Goal: Task Accomplishment & Management: Use online tool/utility

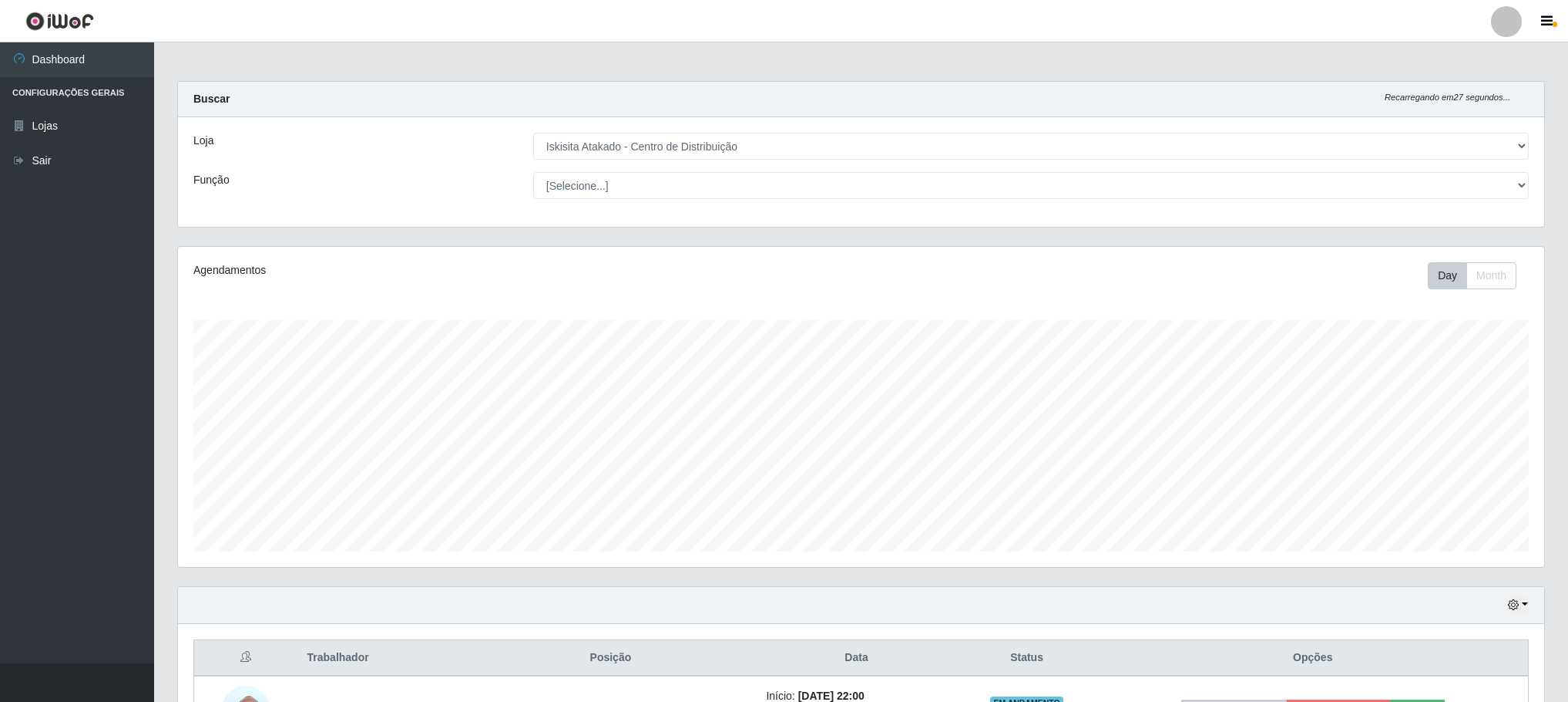
select select "425"
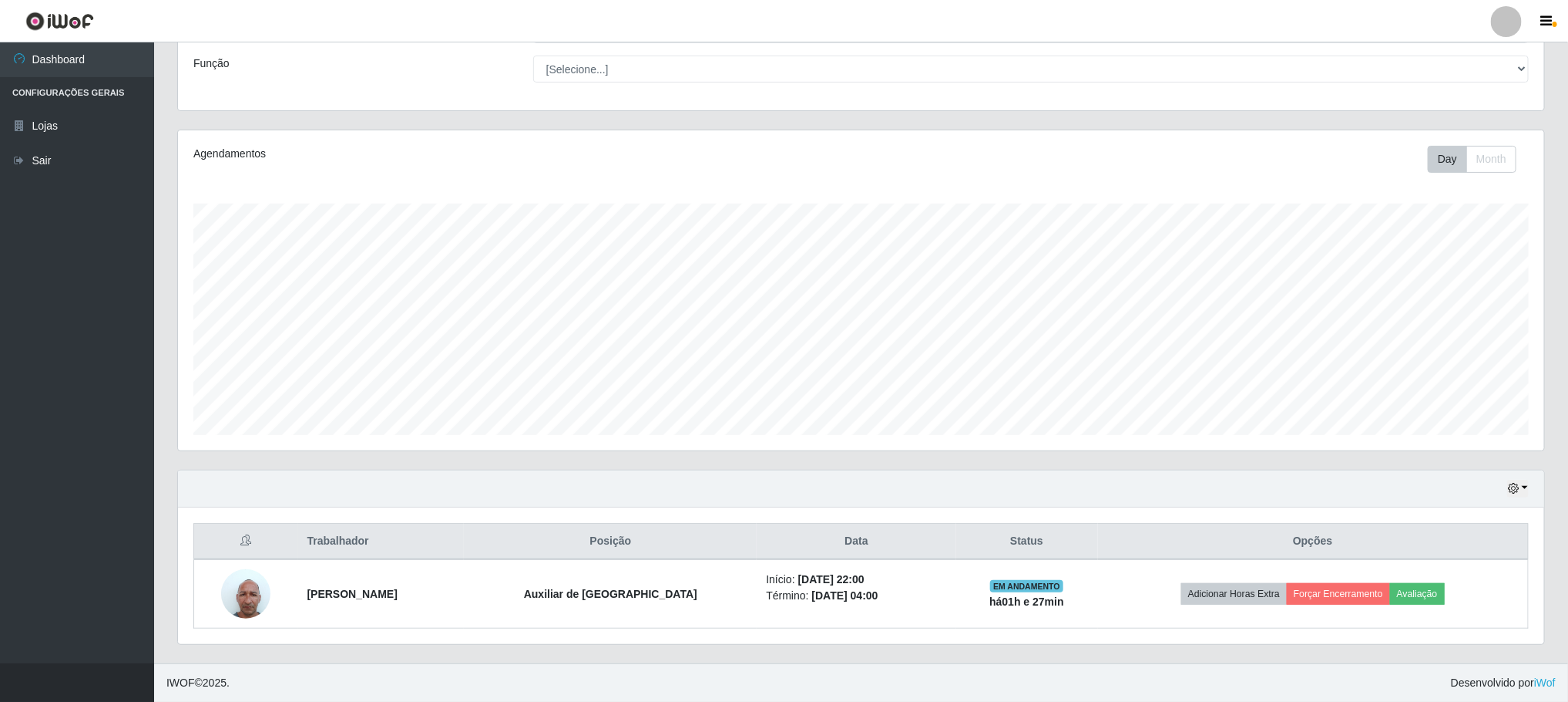
scroll to position [321, 1365]
